Goal: Use online tool/utility: Utilize a website feature to perform a specific function

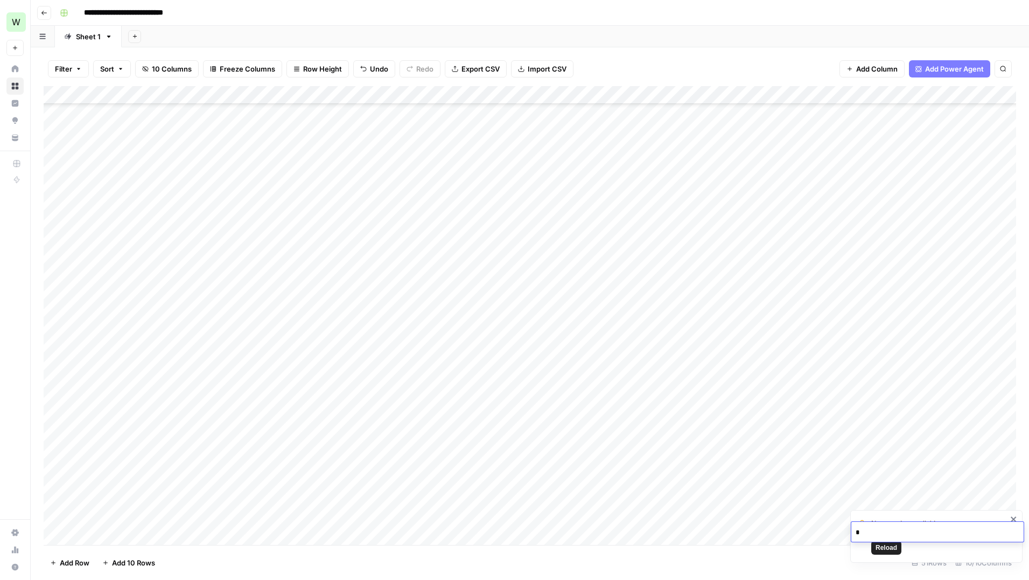
scroll to position [510, 0]
click at [108, 537] on div "Add Column" at bounding box center [530, 315] width 972 height 459
click at [292, 518] on div "Add Column" at bounding box center [530, 315] width 972 height 459
click at [229, 520] on div "Add Column" at bounding box center [530, 315] width 972 height 459
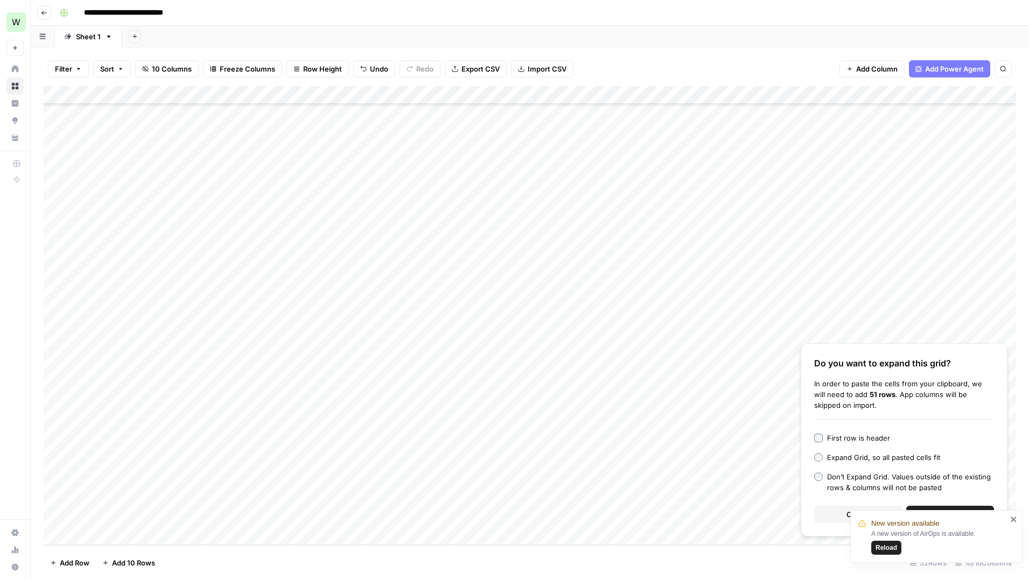
click at [1010, 520] on icon "close" at bounding box center [1014, 519] width 8 height 9
click at [949, 509] on span "Continue" at bounding box center [950, 514] width 31 height 11
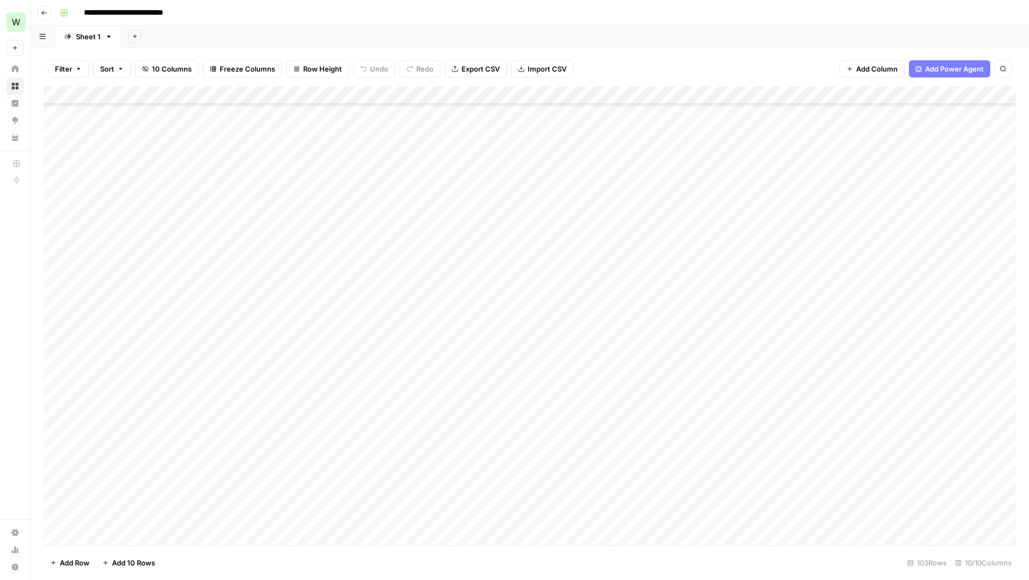
scroll to position [830, 0]
click at [54, 472] on div "Add Column" at bounding box center [530, 315] width 972 height 459
click at [65, 559] on span "Delete 1 Row" at bounding box center [71, 563] width 43 height 11
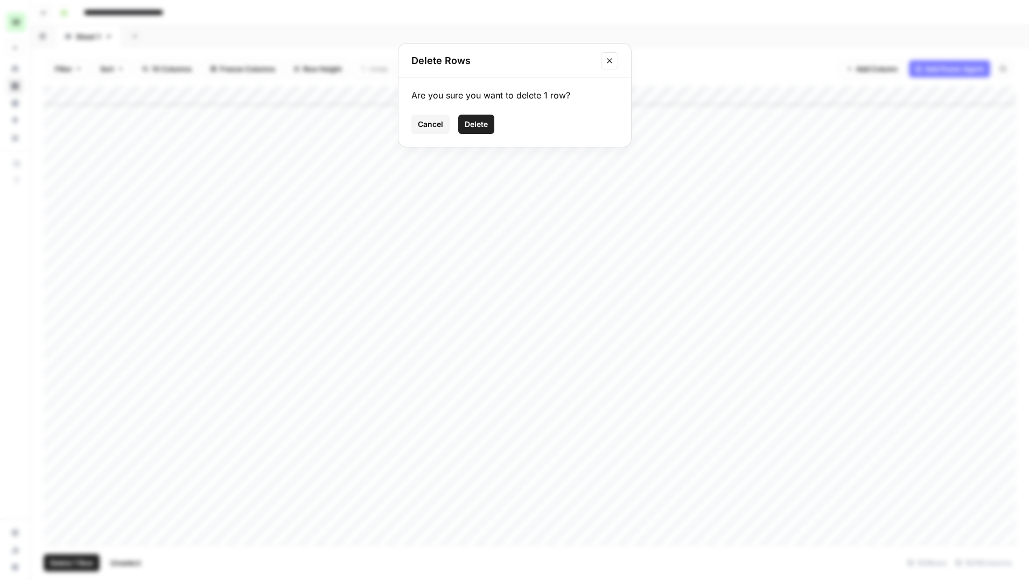
click at [469, 125] on span "Delete" at bounding box center [476, 124] width 23 height 11
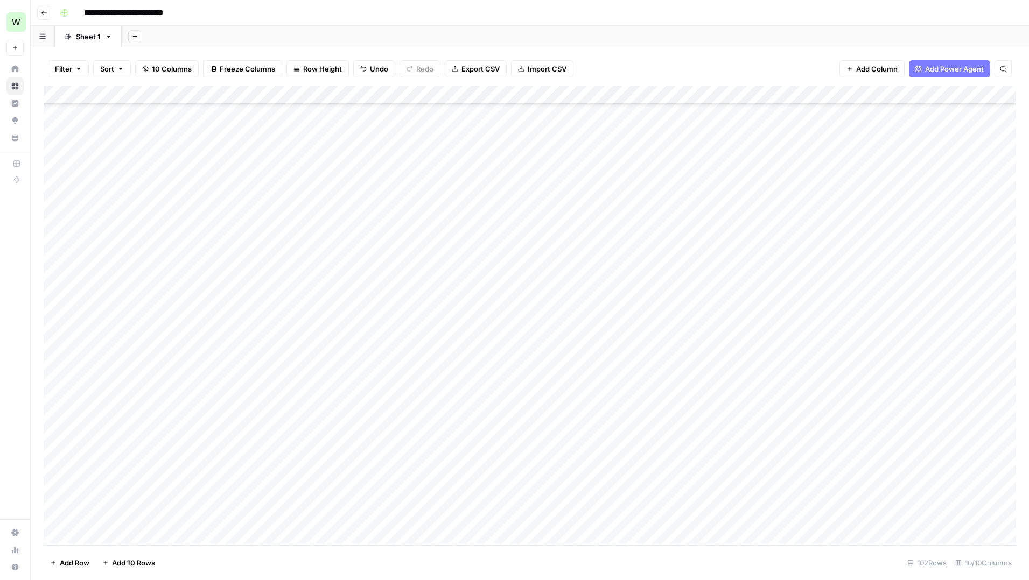
scroll to position [1443, 0]
click at [57, 443] on div "Add Column" at bounding box center [530, 315] width 972 height 459
click at [73, 563] on span "Delete 1 Row" at bounding box center [71, 563] width 43 height 11
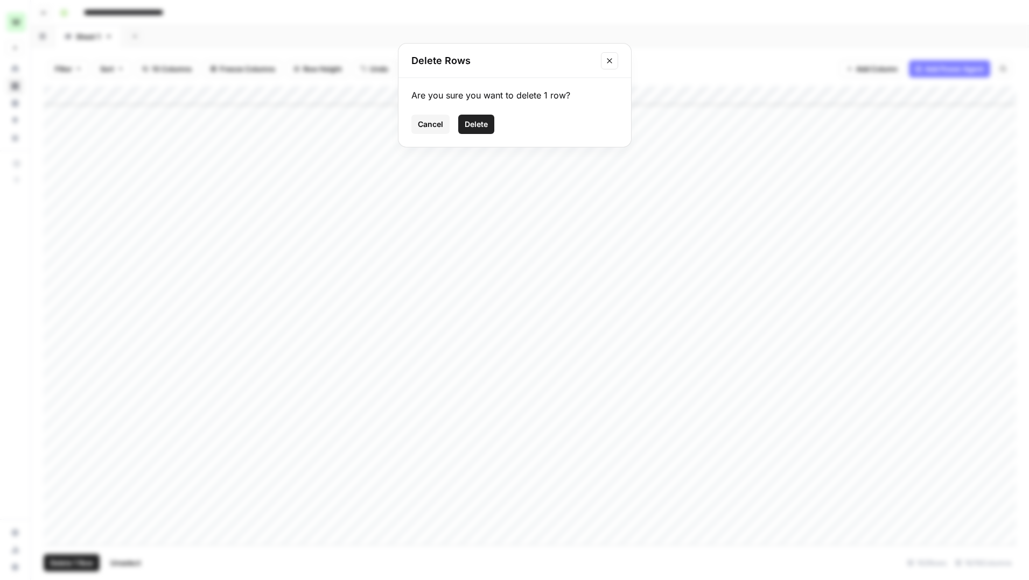
click at [481, 128] on span "Delete" at bounding box center [476, 124] width 23 height 11
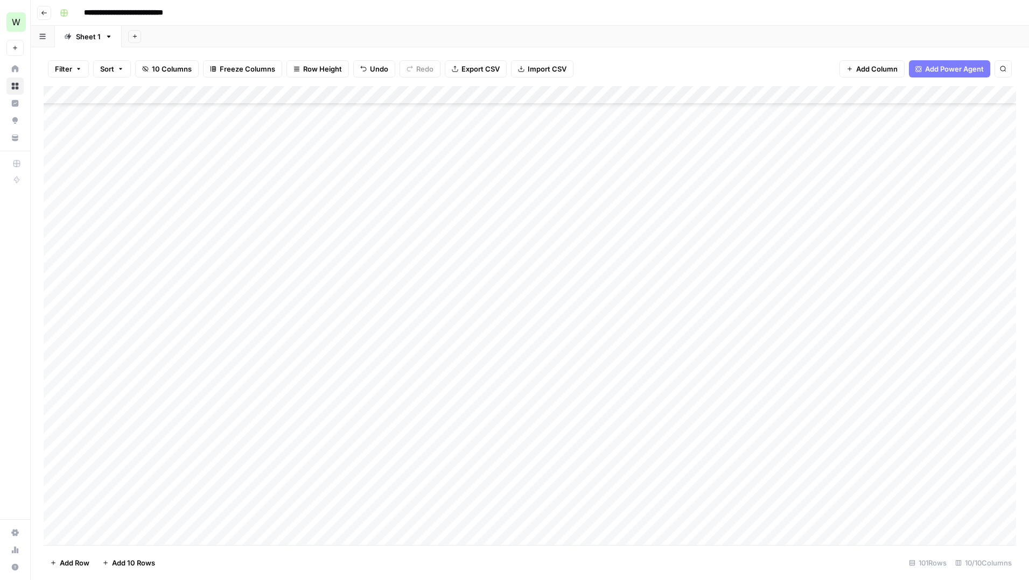
scroll to position [724, 0]
